Goal: Task Accomplishment & Management: Manage account settings

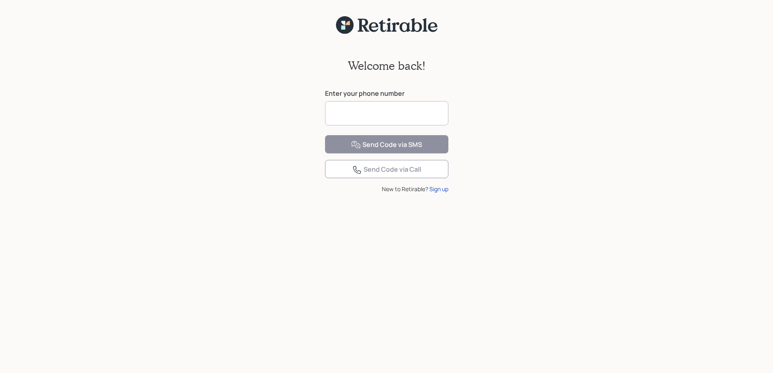
click at [347, 116] on input at bounding box center [386, 113] width 123 height 24
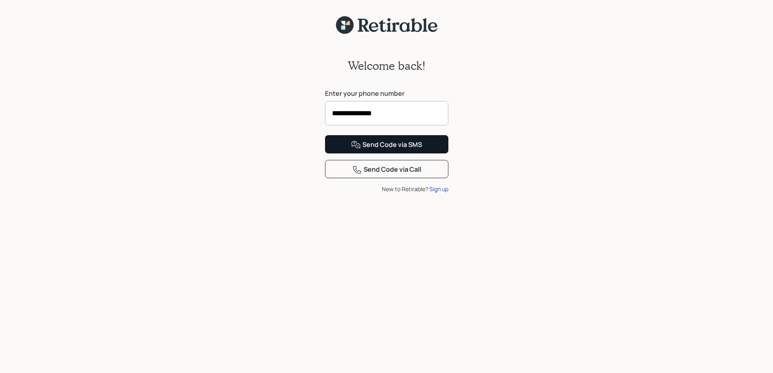
type input "**********"
click at [396, 150] on div "Send Code via SMS" at bounding box center [386, 145] width 71 height 10
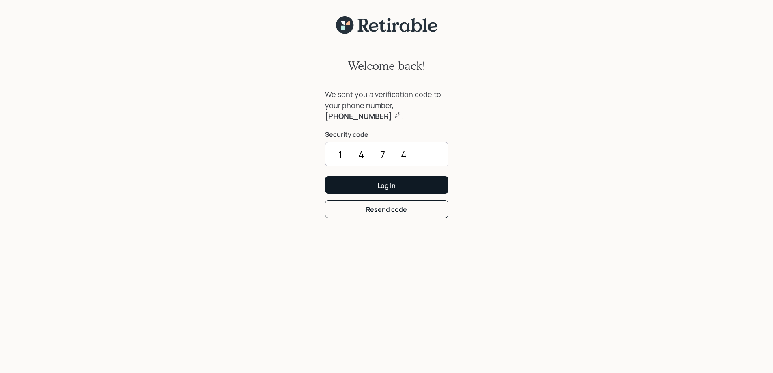
type input "1474"
click at [391, 184] on div "Log In" at bounding box center [386, 185] width 18 height 9
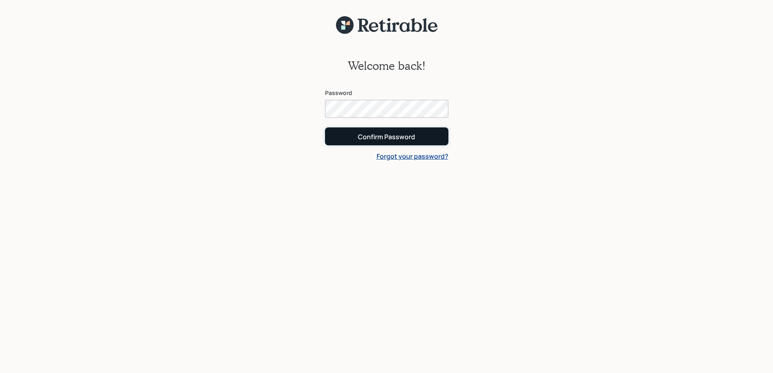
click at [388, 135] on div "Confirm Password" at bounding box center [386, 136] width 57 height 9
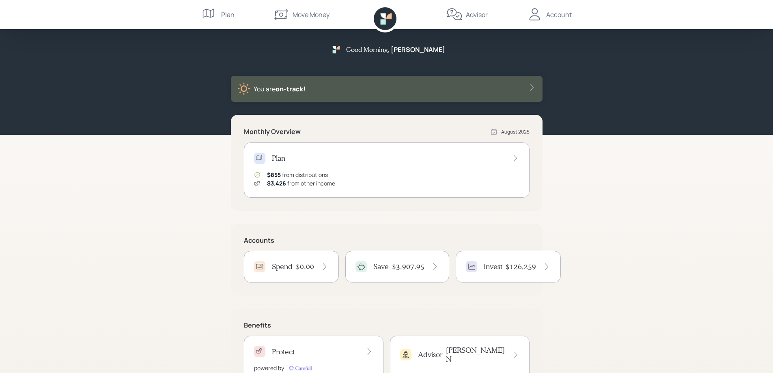
click at [325, 266] on icon at bounding box center [324, 266] width 8 height 8
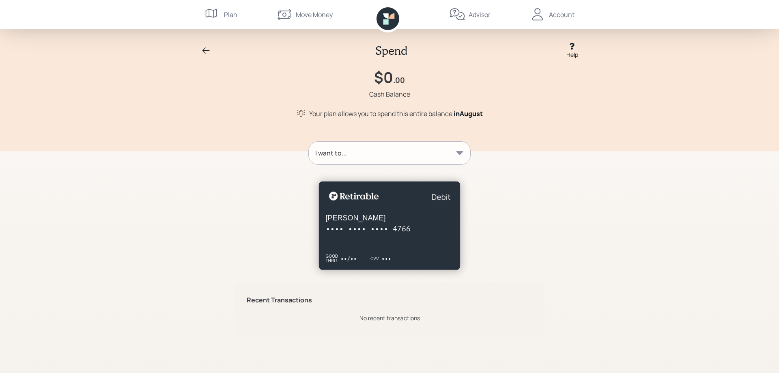
click at [460, 153] on icon at bounding box center [459, 153] width 7 height 4
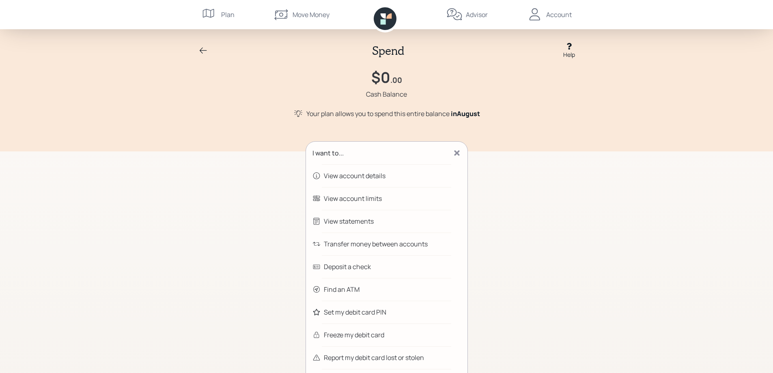
click at [354, 310] on div "Set my debit card PIN" at bounding box center [355, 312] width 62 height 10
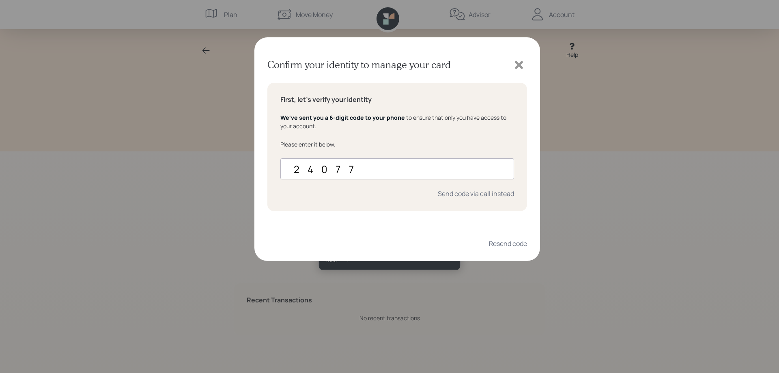
type input "240771"
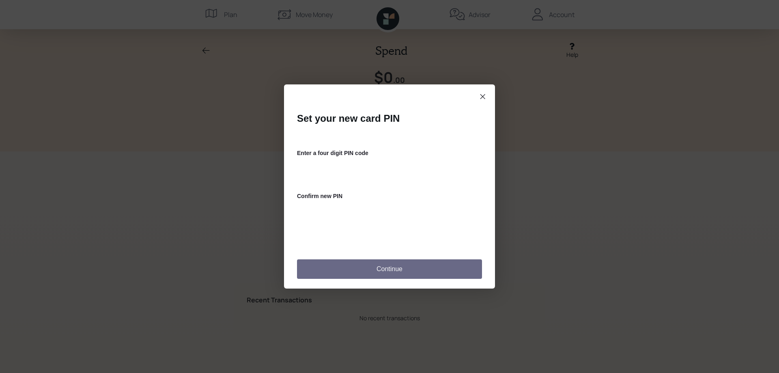
click at [389, 270] on button "Continue" at bounding box center [389, 268] width 185 height 19
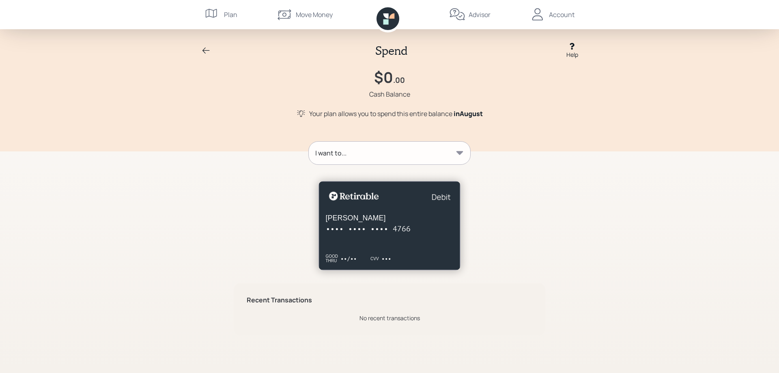
click at [561, 12] on div "Account" at bounding box center [562, 15] width 26 height 10
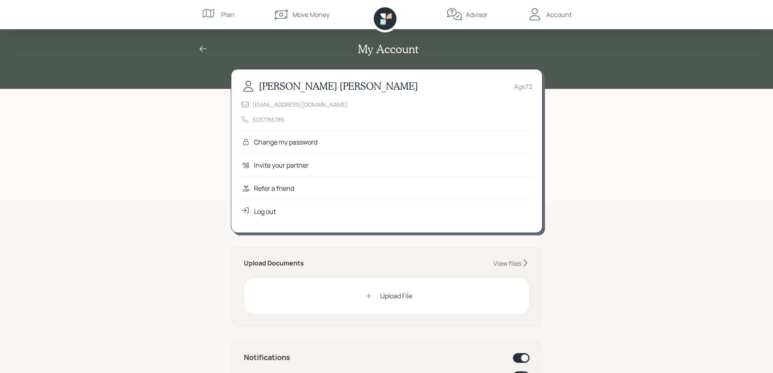
click at [271, 213] on div "Log out" at bounding box center [265, 211] width 22 height 10
